Goal: Information Seeking & Learning: Learn about a topic

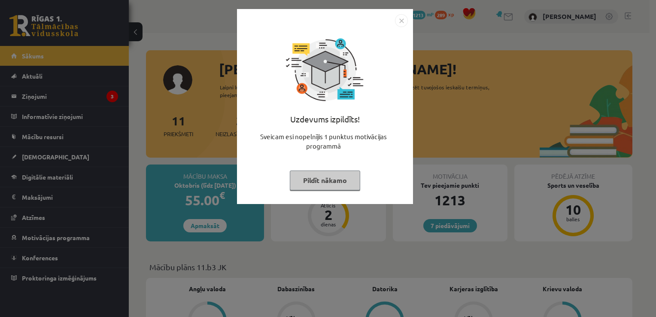
click at [305, 179] on button "Pildīt nākamo" at bounding box center [325, 180] width 70 height 20
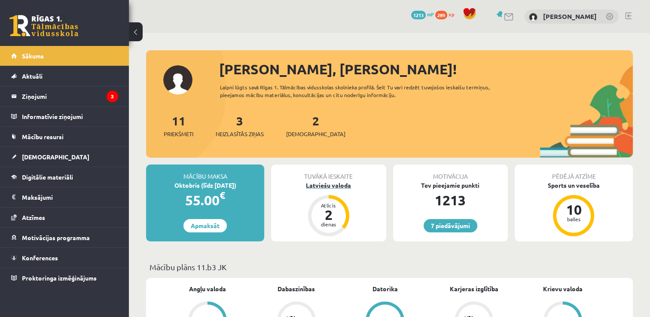
click at [331, 208] on div "2" at bounding box center [329, 215] width 26 height 14
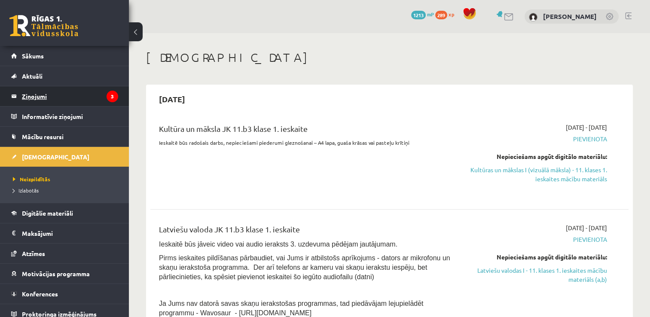
click at [57, 97] on legend "Ziņojumi 3" at bounding box center [70, 96] width 96 height 20
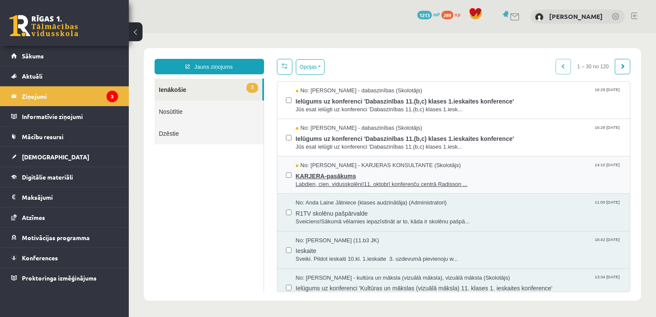
click at [344, 174] on span "KARJERA-pasākums" at bounding box center [459, 175] width 326 height 11
click at [363, 171] on span "KARJERA-pasākums" at bounding box center [459, 175] width 326 height 11
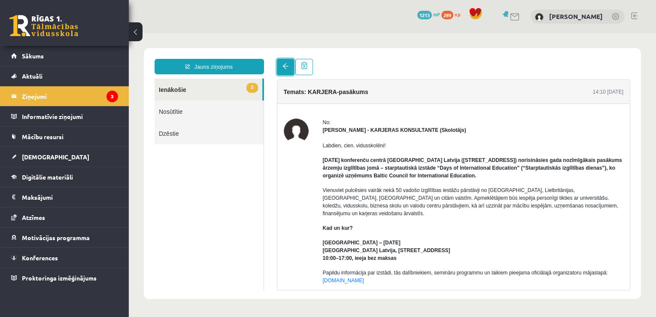
click at [284, 65] on span at bounding box center [286, 66] width 6 height 6
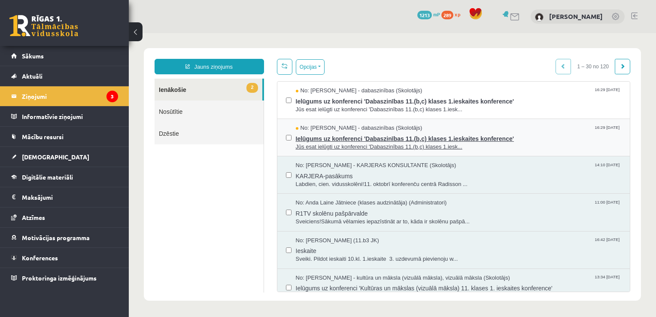
click at [327, 133] on span "Ielūgums uz konferenci 'Dabaszinības 11.(b,c) klases 1.ieskaites konference'" at bounding box center [459, 137] width 326 height 11
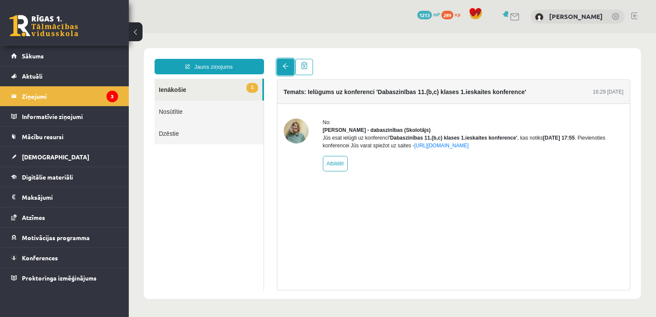
click at [283, 68] on span at bounding box center [286, 66] width 6 height 6
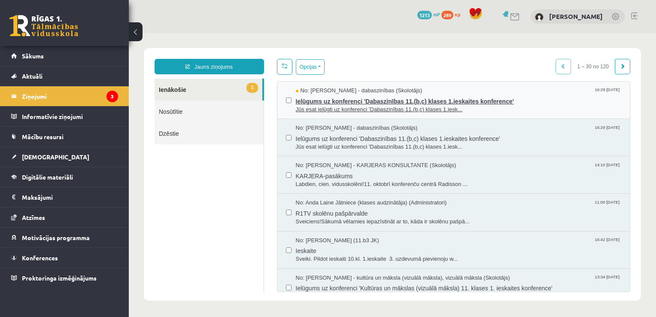
click at [347, 101] on span "Ielūgums uz konferenci 'Dabaszinības 11.(b,c) klases 1.ieskaites konference'" at bounding box center [459, 100] width 326 height 11
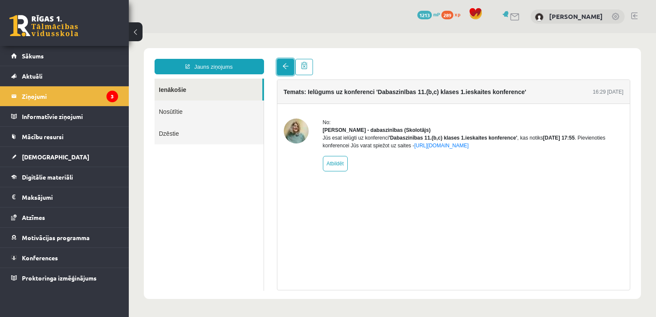
click at [286, 67] on span at bounding box center [286, 66] width 6 height 6
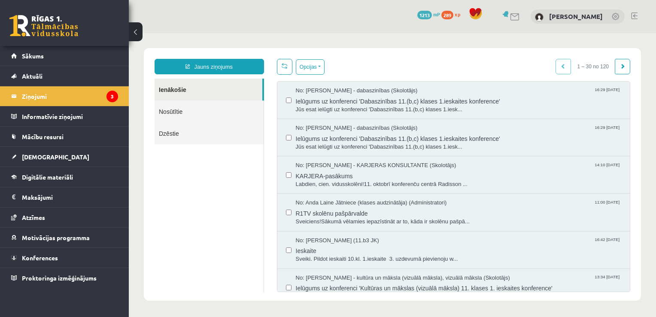
click at [25, 28] on link at bounding box center [43, 25] width 69 height 21
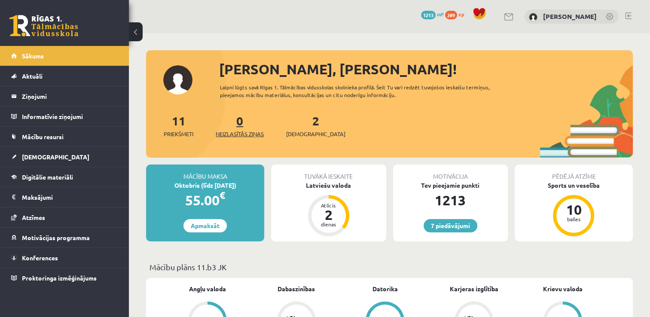
click at [237, 137] on span "Neizlasītās ziņas" at bounding box center [240, 134] width 48 height 9
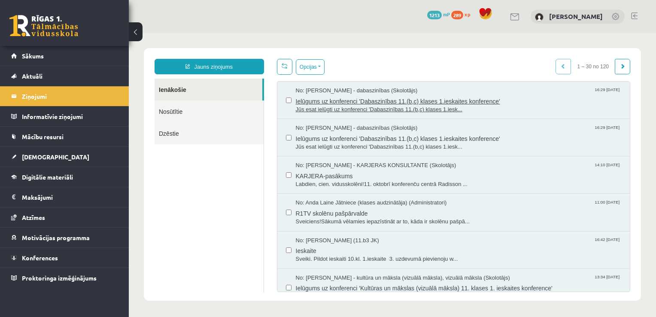
click at [358, 106] on span "Jūs esat ielūgti uz konferenci 'Dabaszinības 11.(b,c) klases 1.iesk..." at bounding box center [459, 110] width 326 height 8
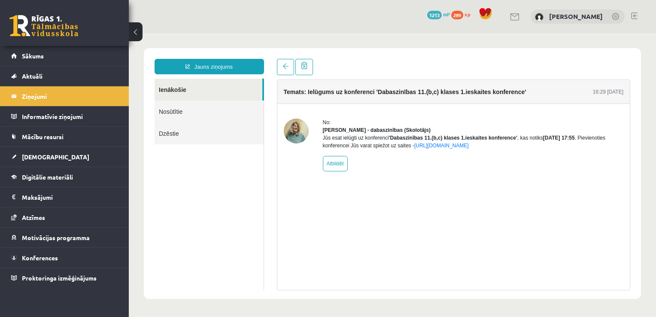
click at [26, 32] on link at bounding box center [43, 25] width 69 height 21
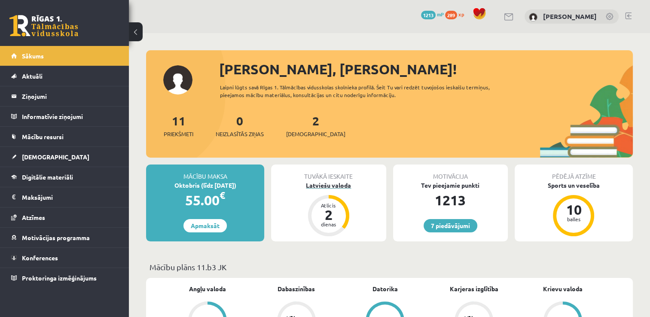
click at [325, 220] on div "2" at bounding box center [329, 215] width 26 height 14
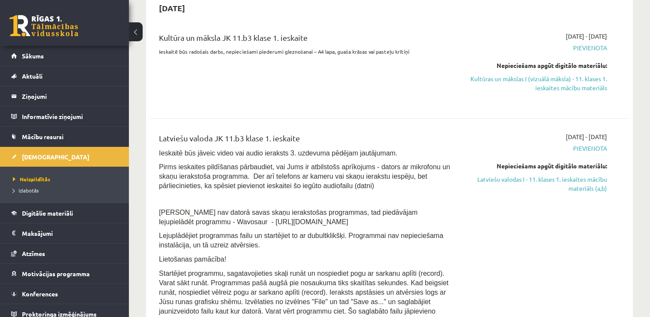
scroll to position [114, 0]
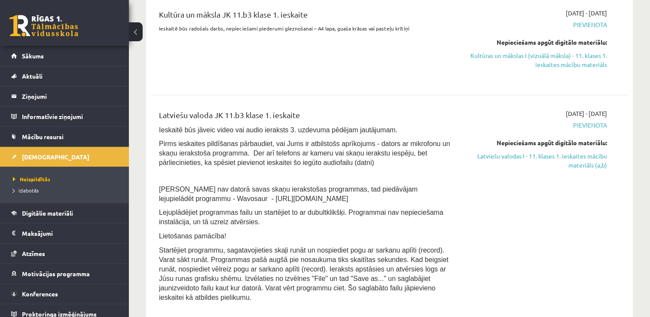
drag, startPoint x: 306, startPoint y: 73, endPoint x: 248, endPoint y: 70, distance: 58.1
click at [248, 70] on div "Kultūra un māksla JK 11.b3 klase 1. ieskaite Ieskaitē būs radošais darbs, nepie…" at bounding box center [305, 45] width 307 height 73
click at [46, 216] on span "Digitālie materiāli" at bounding box center [47, 213] width 51 height 8
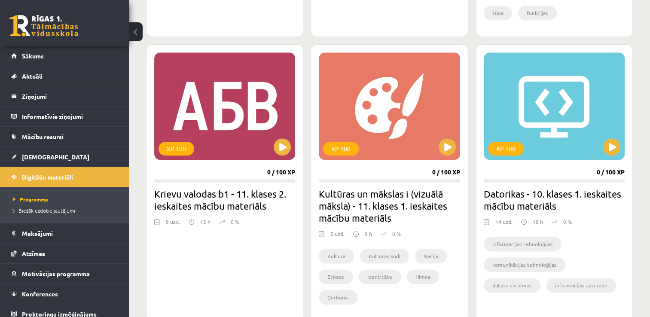
scroll to position [1034, 0]
